Goal: Information Seeking & Learning: Learn about a topic

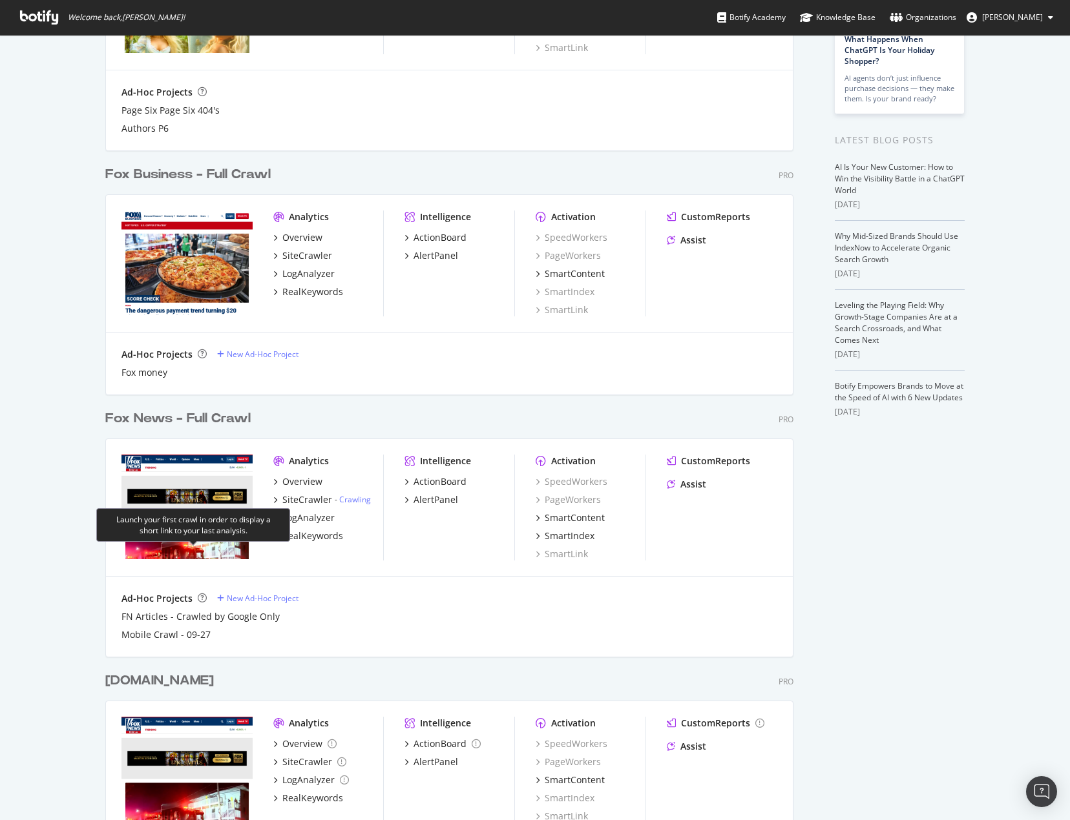
scroll to position [258, 0]
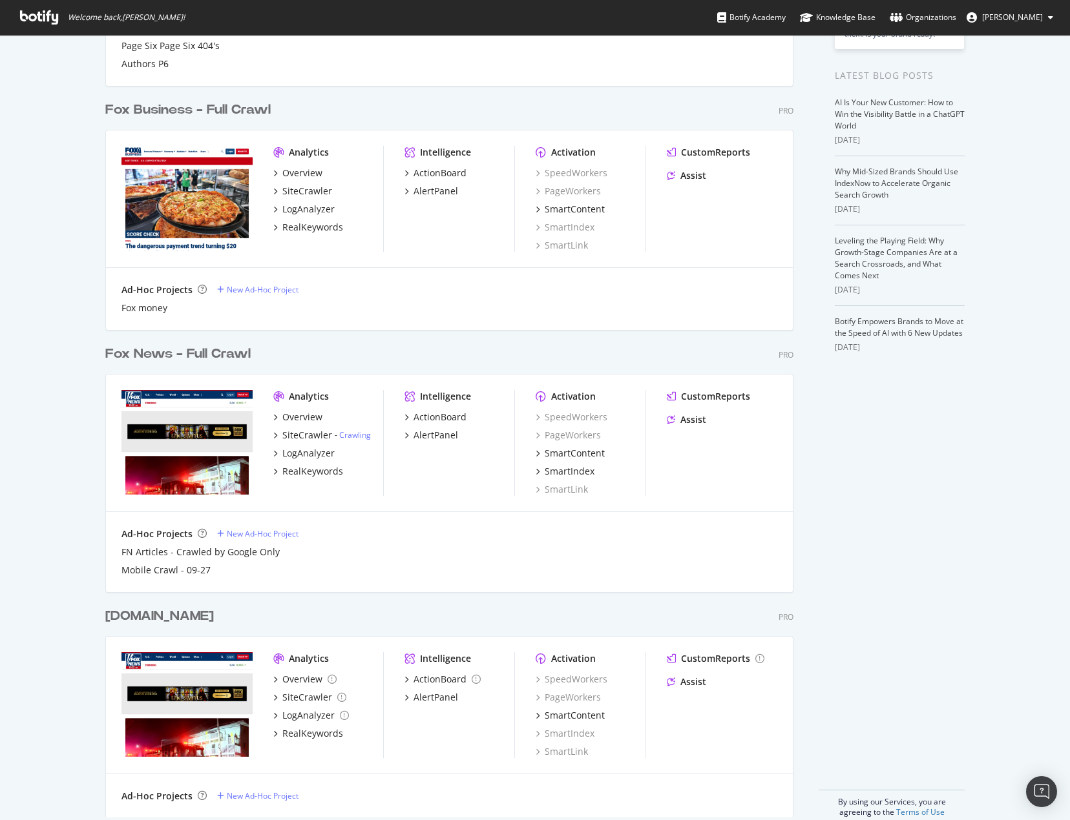
click at [184, 353] on div "Fox News - Full Crawl" at bounding box center [177, 354] width 145 height 19
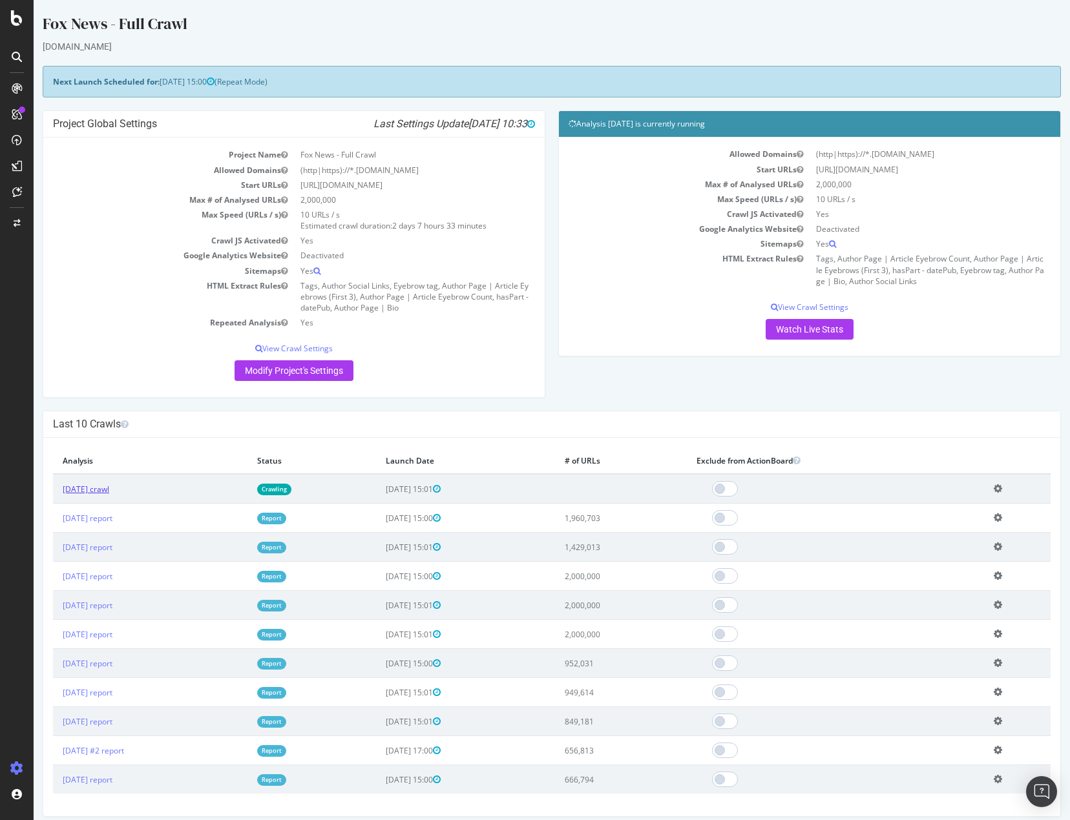
click at [98, 488] on link "[DATE] crawl" at bounding box center [86, 489] width 47 height 11
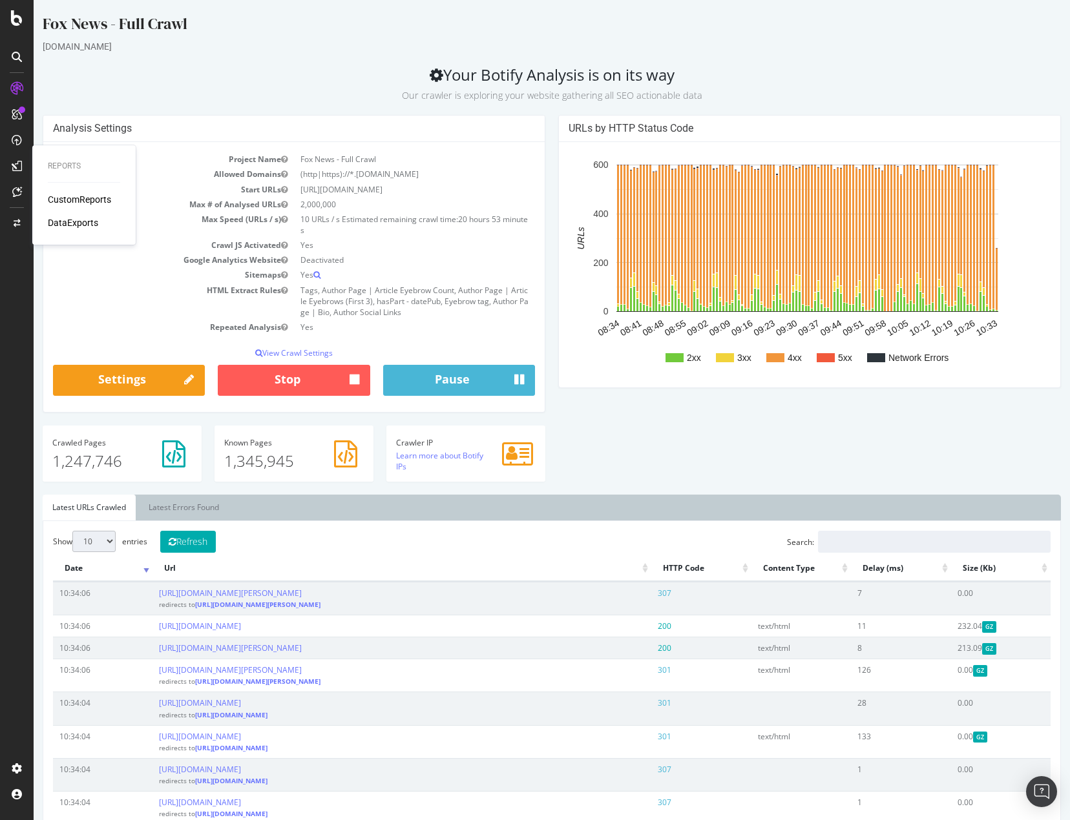
click at [16, 169] on icon at bounding box center [17, 166] width 10 height 10
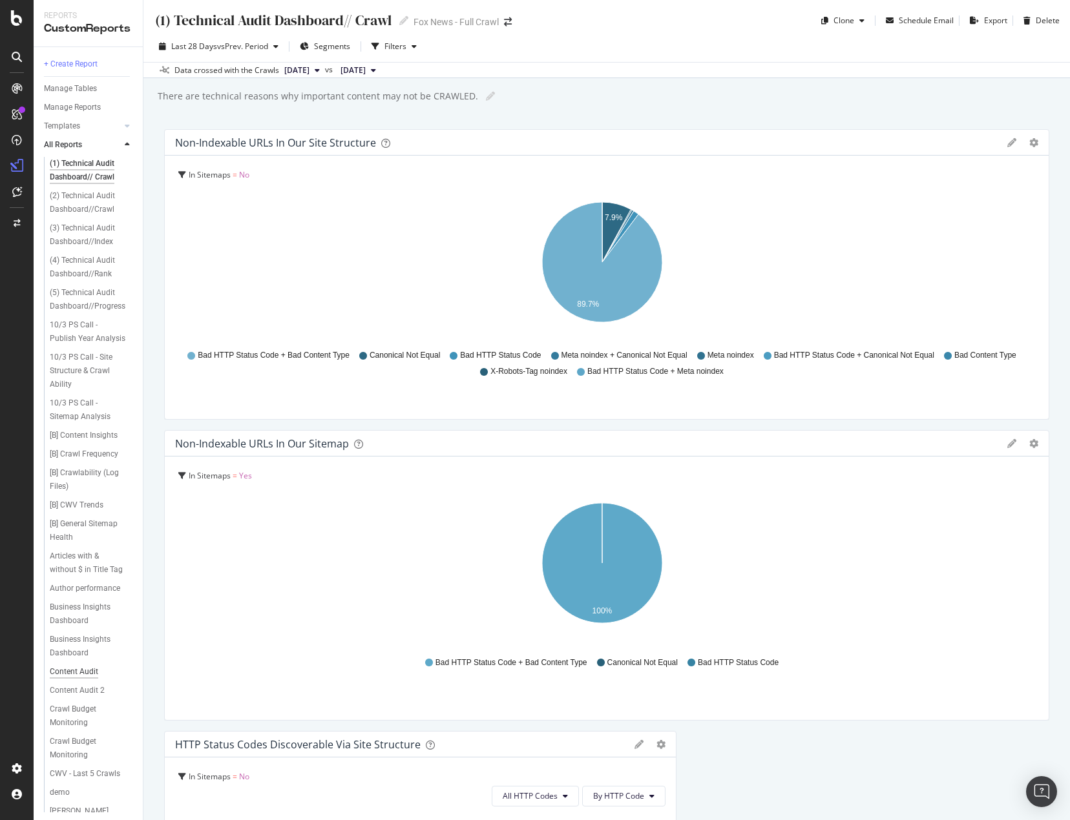
scroll to position [348, 0]
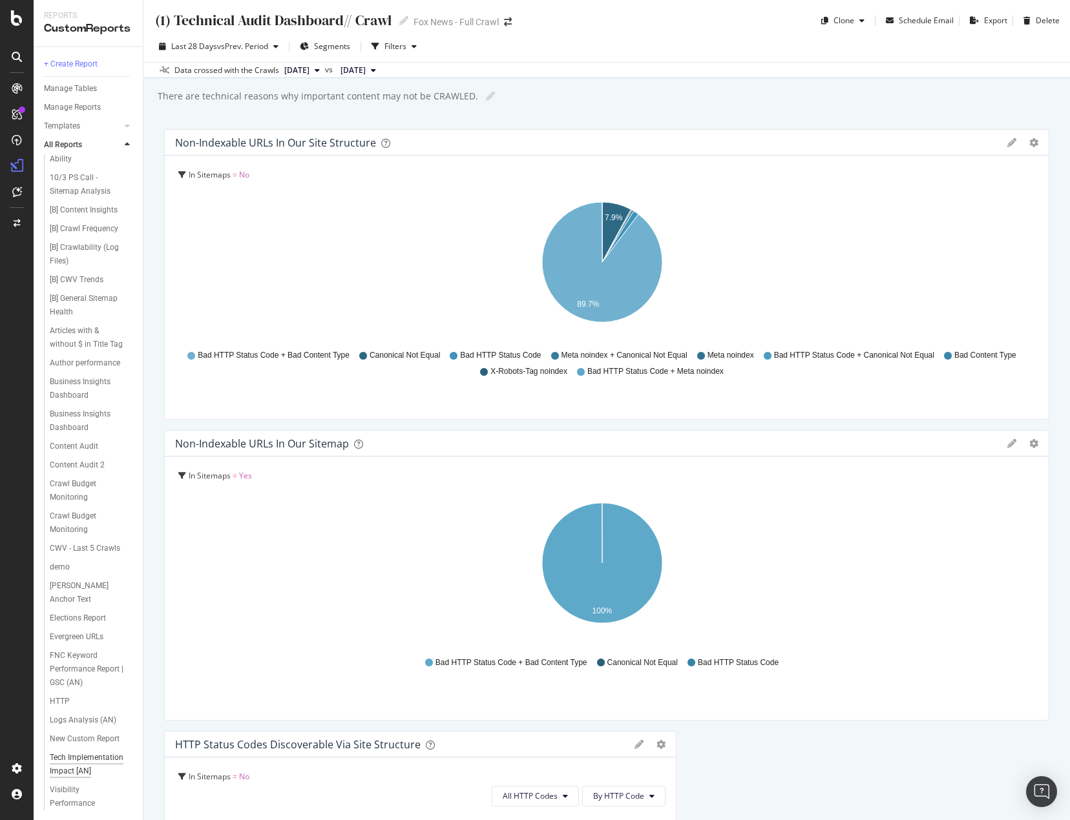
click at [66, 760] on div "Tech Implementation Impact [AN]" at bounding box center [88, 764] width 76 height 27
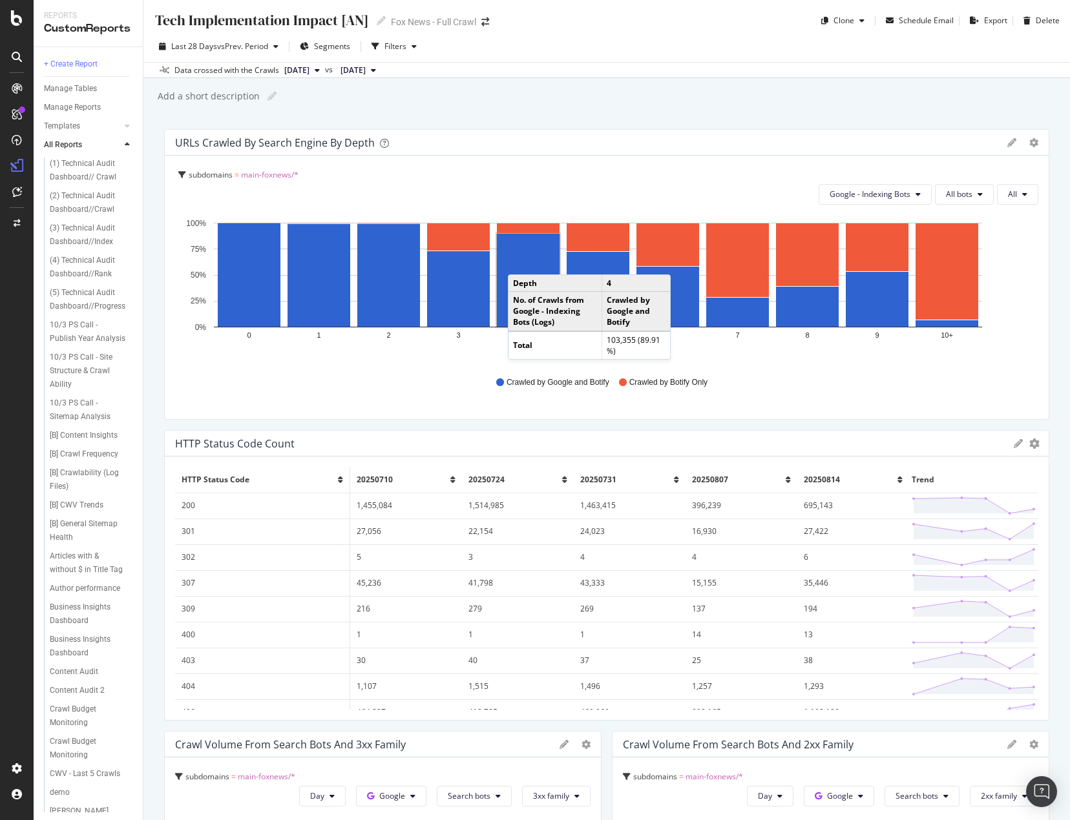
click at [309, 74] on span "[DATE]" at bounding box center [296, 71] width 25 height 12
click at [647, 112] on div "Tech Implementation Impact [AN] Tech Implementation Impact [AN] Fox News - Full…" at bounding box center [606, 410] width 926 height 820
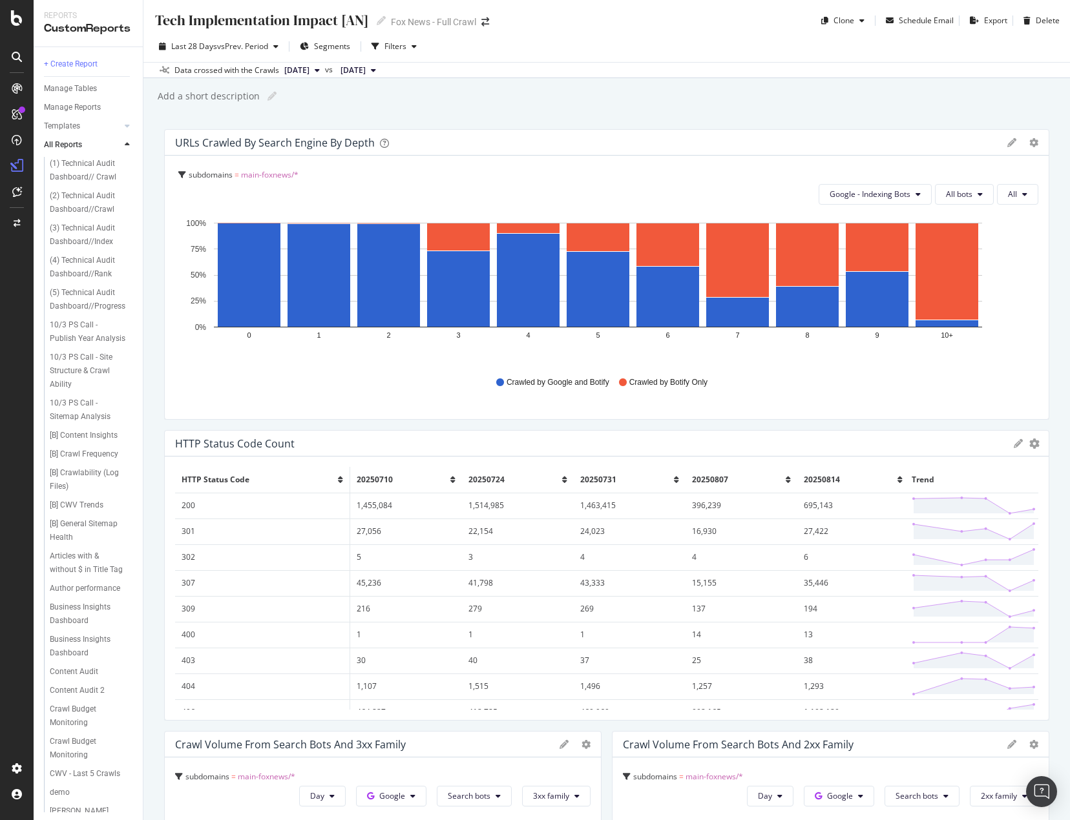
click at [309, 69] on span "[DATE]" at bounding box center [296, 71] width 25 height 12
click at [696, 119] on div "Tech Implementation Impact [AN] Tech Implementation Impact [AN] Fox News - Full…" at bounding box center [606, 410] width 926 height 820
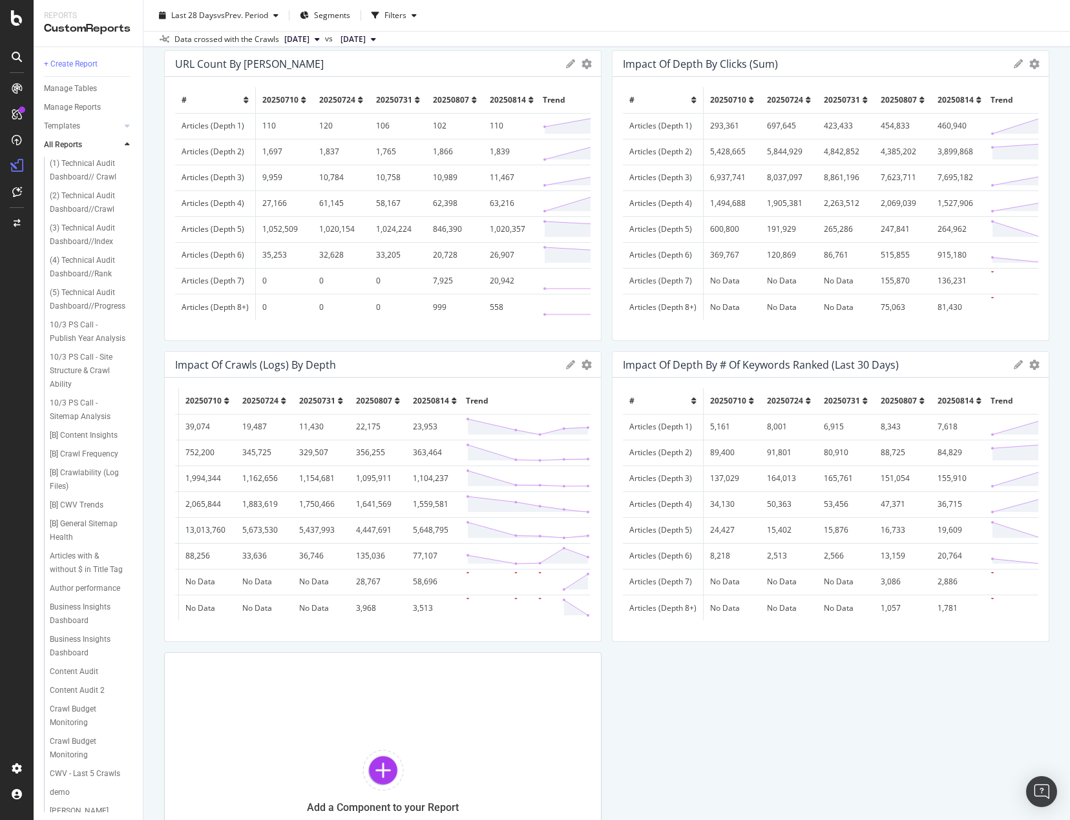
scroll to position [0, 77]
